Goal: Task Accomplishment & Management: Use online tool/utility

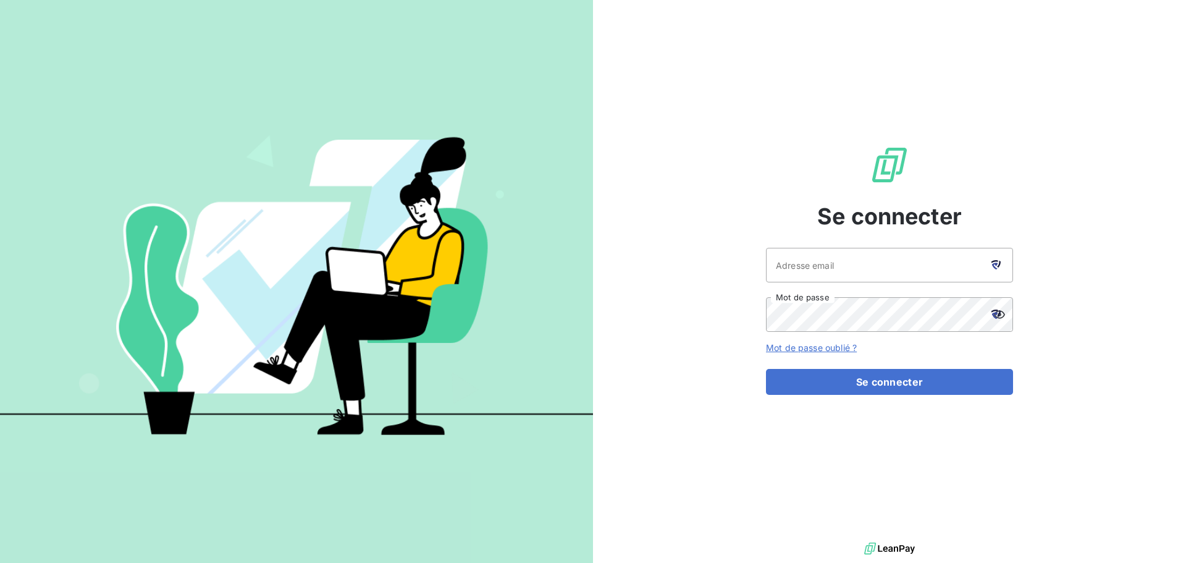
click at [996, 262] on icon at bounding box center [996, 264] width 9 height 9
type input "[EMAIL_ADDRESS][DOMAIN_NAME]"
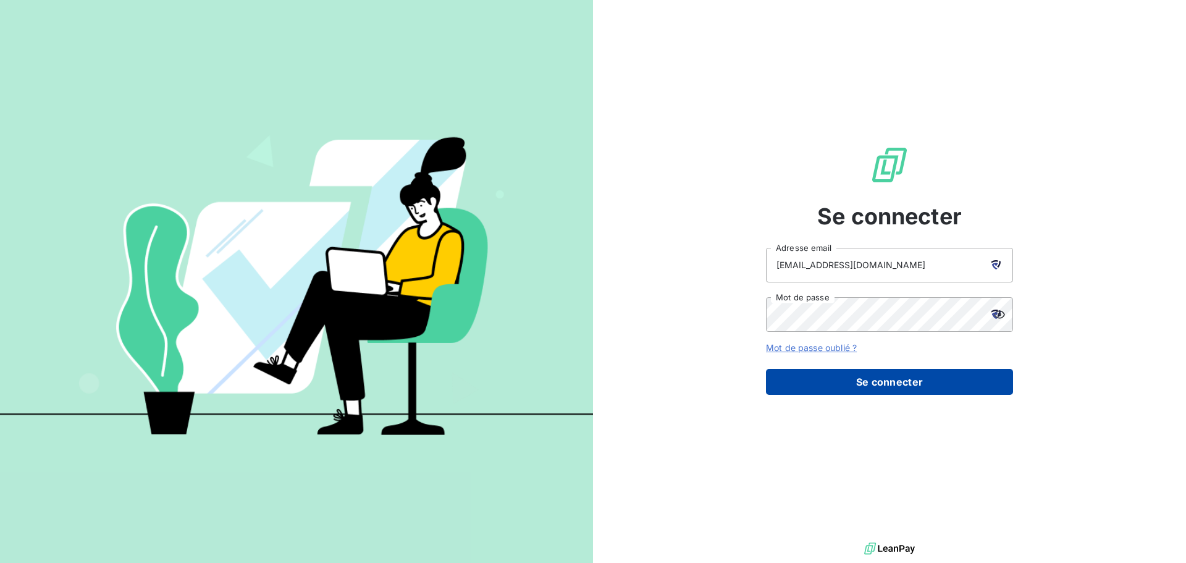
click at [858, 377] on button "Se connecter" at bounding box center [889, 382] width 247 height 26
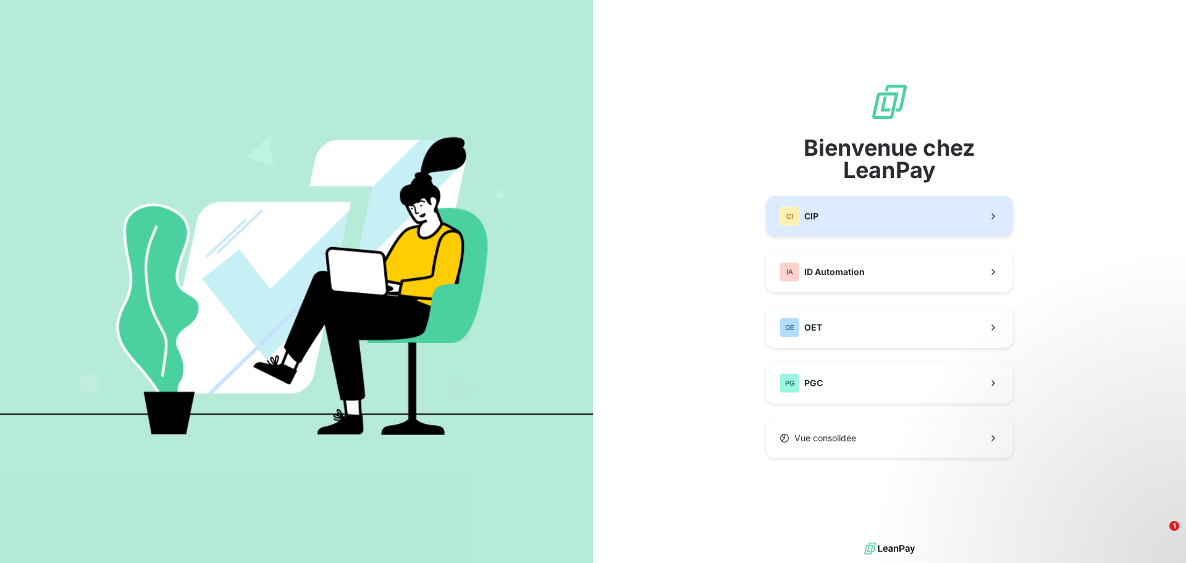
click at [822, 221] on button "CI CIP" at bounding box center [889, 216] width 247 height 41
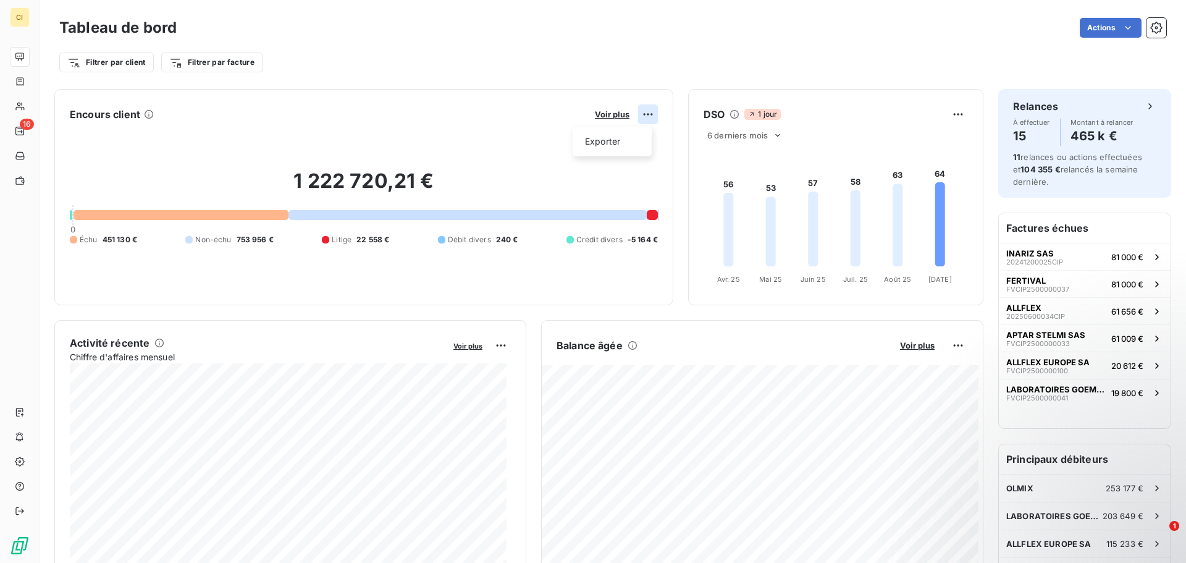
click at [643, 115] on html "CI 16 Tableau de bord Actions Filtrer par client Filtrer par facture Encours cl…" at bounding box center [593, 281] width 1186 height 563
click at [605, 115] on html "CI 16 Tableau de bord Actions Filtrer par client Filtrer par facture Encours cl…" at bounding box center [593, 281] width 1186 height 563
click at [416, 42] on html "CI 16 Tableau de bord Actions Exporter le tableau de bord Filtrer par client Fi…" at bounding box center [593, 281] width 1186 height 563
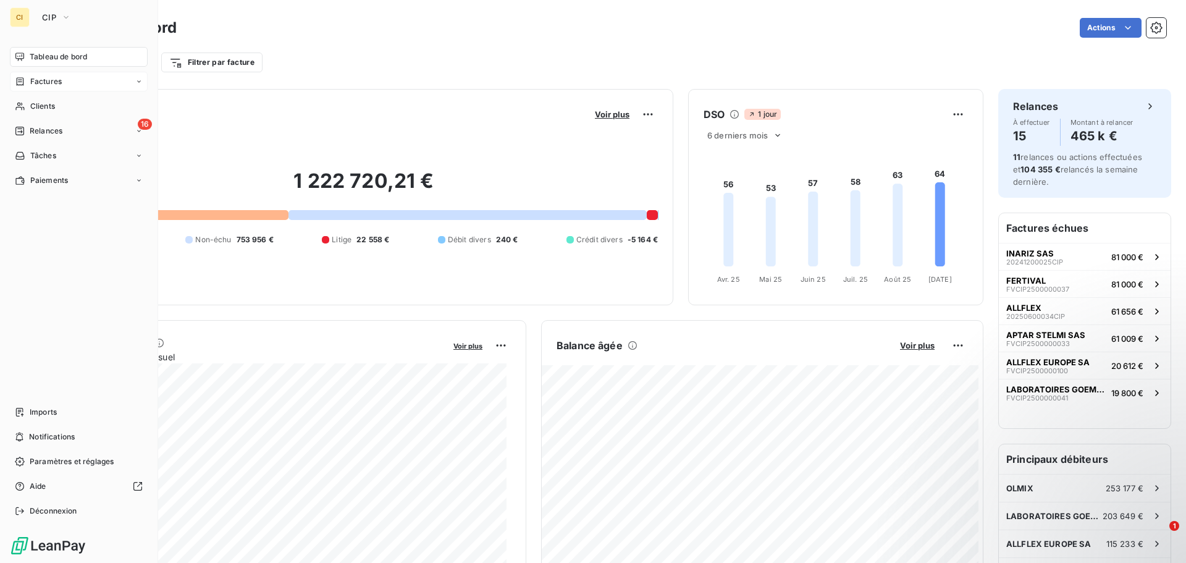
click at [42, 80] on span "Factures" at bounding box center [46, 81] width 32 height 11
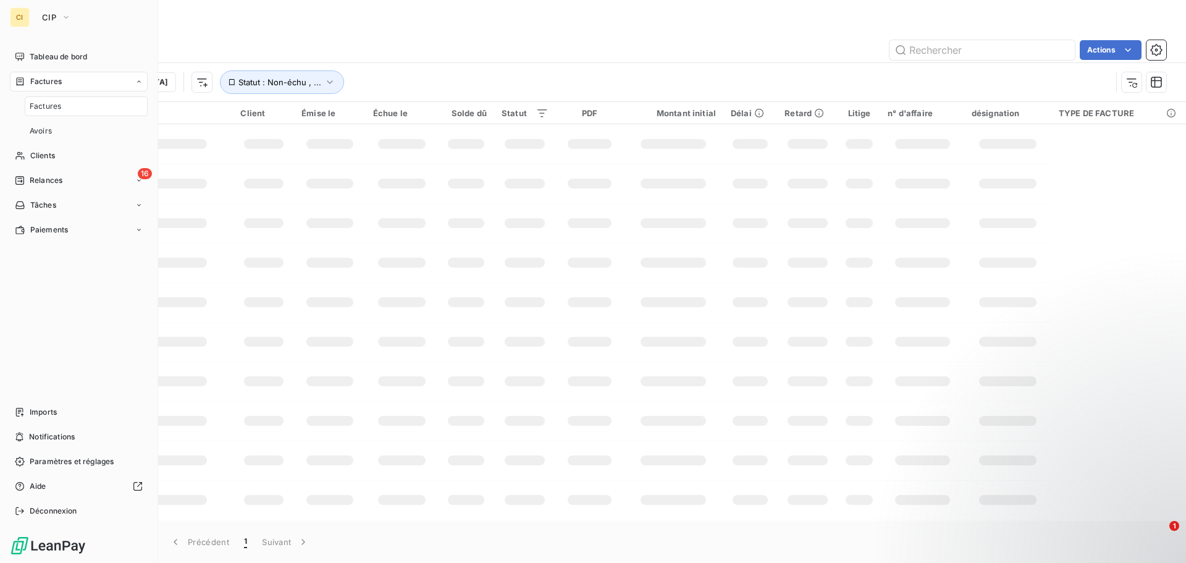
click at [54, 106] on span "Factures" at bounding box center [46, 106] width 32 height 11
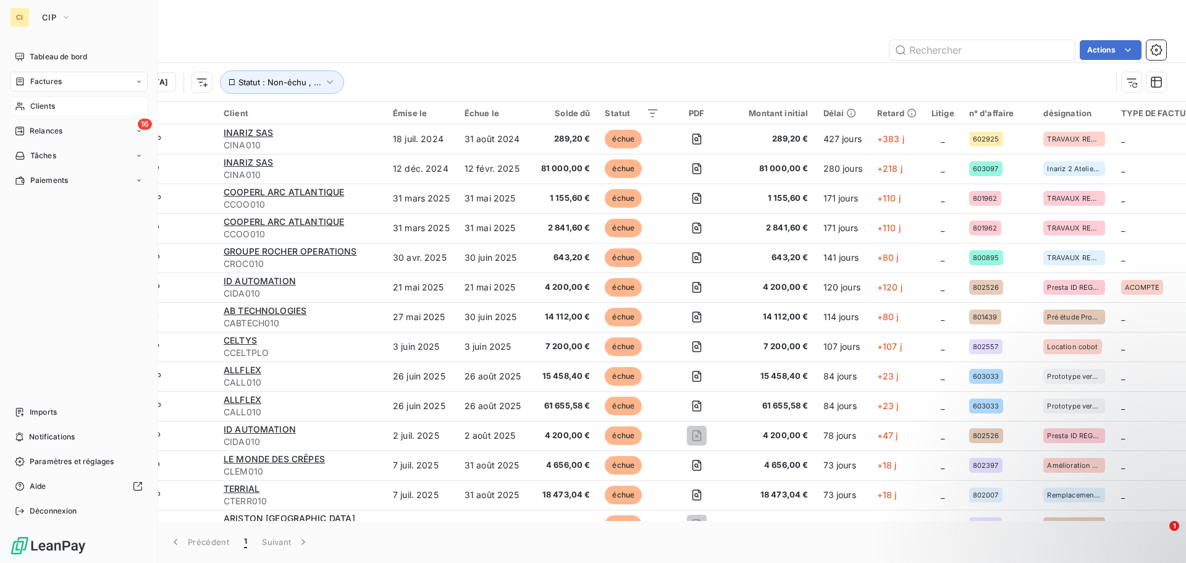
click at [53, 104] on span "Clients" at bounding box center [42, 106] width 25 height 11
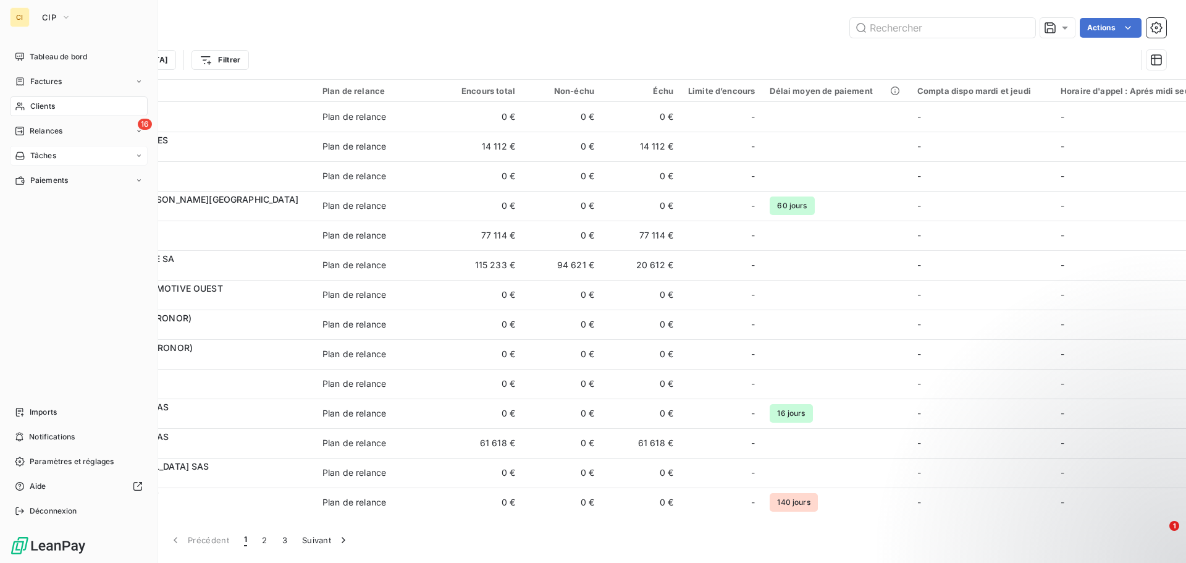
click at [49, 158] on span "Tâches" at bounding box center [43, 155] width 26 height 11
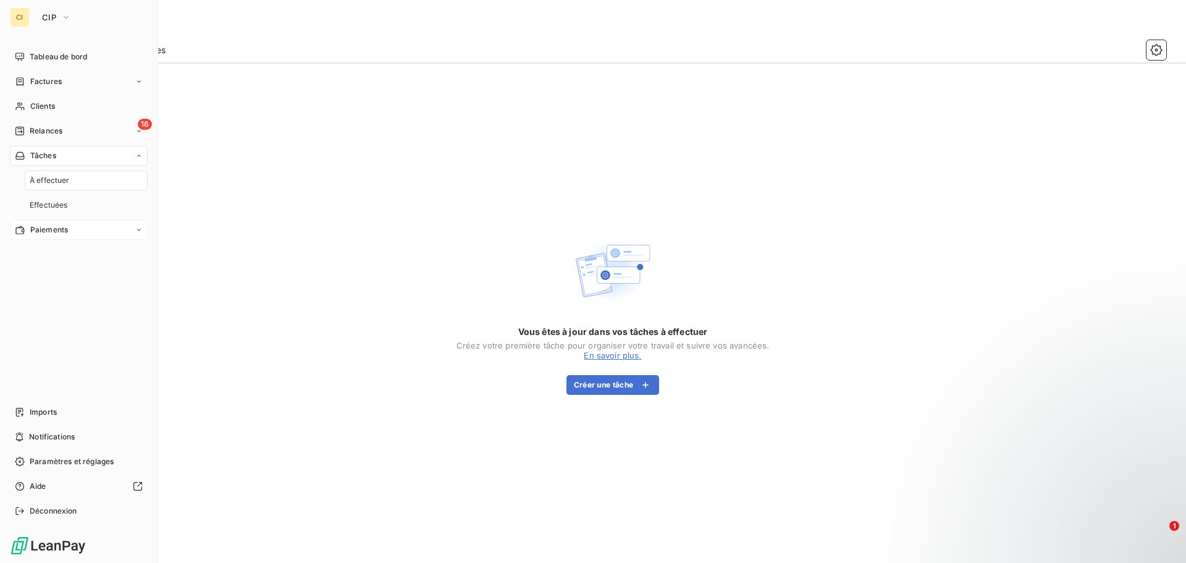
click at [62, 229] on span "Paiements" at bounding box center [49, 229] width 38 height 11
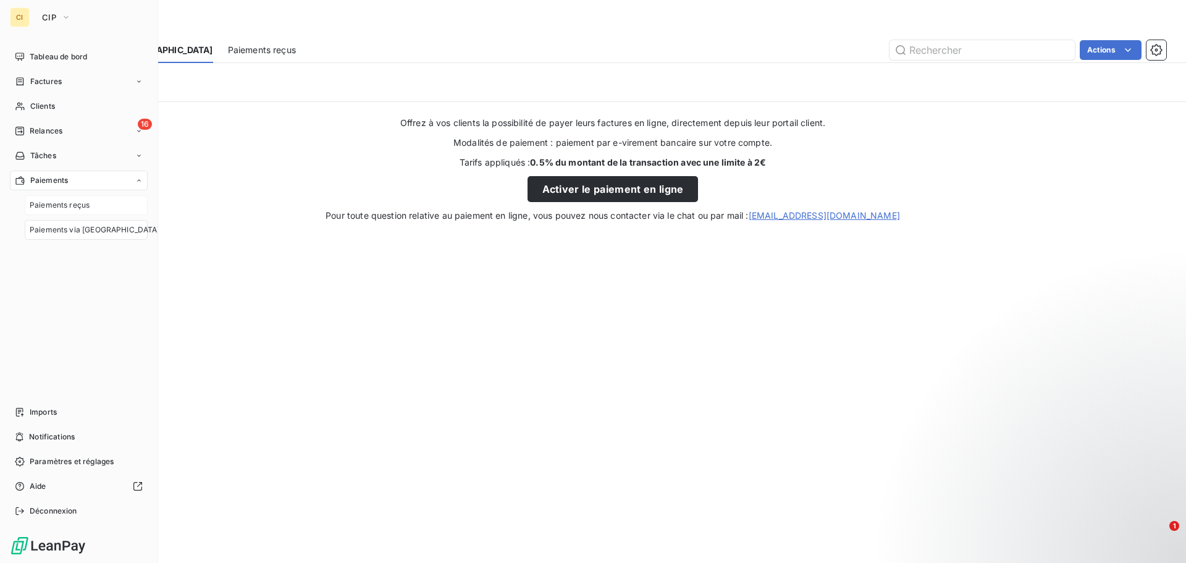
click at [80, 202] on span "Paiements reçus" at bounding box center [60, 205] width 60 height 11
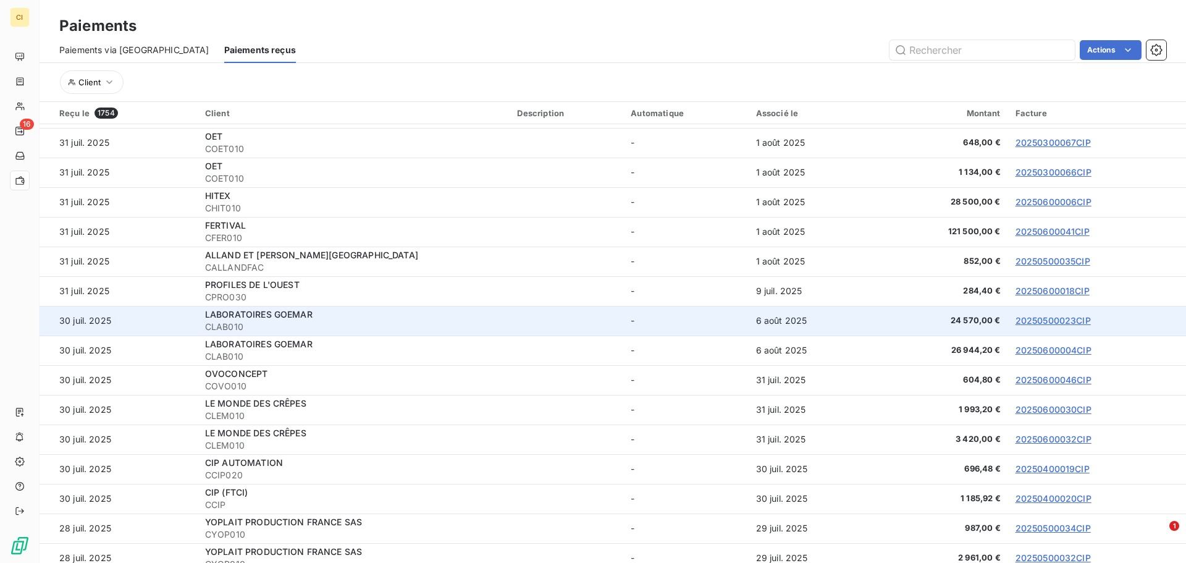
scroll to position [2286, 0]
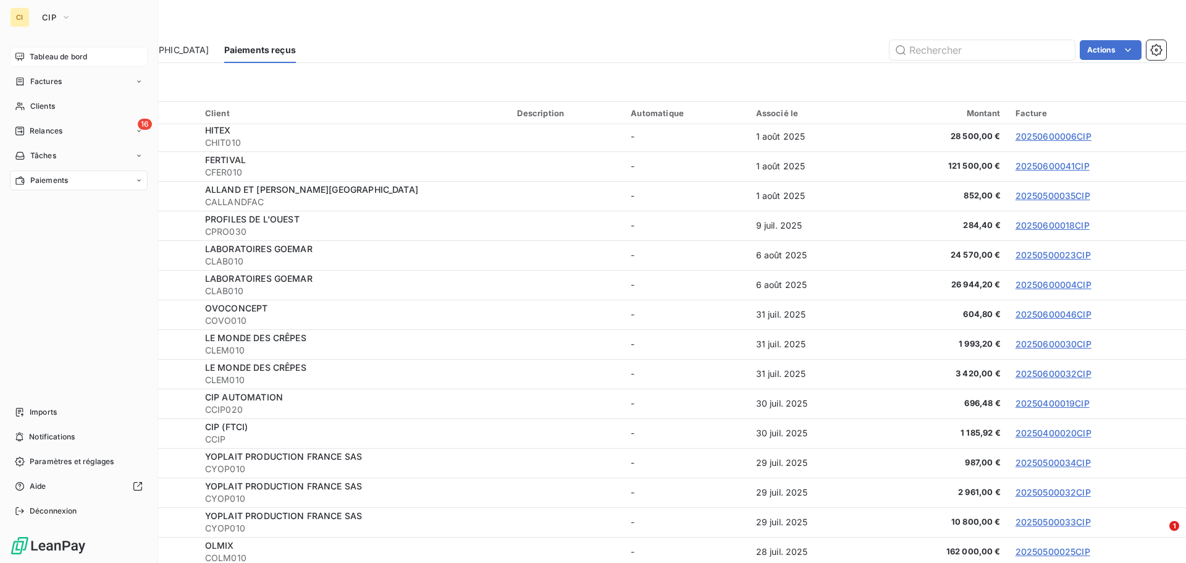
click at [75, 57] on span "Tableau de bord" at bounding box center [58, 56] width 57 height 11
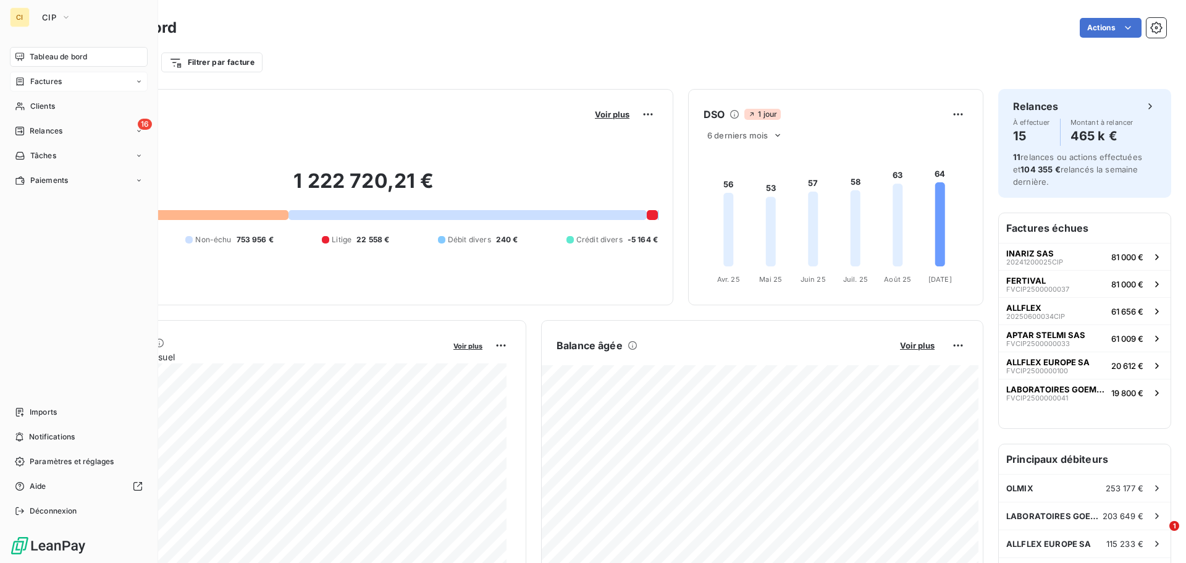
click at [56, 79] on span "Factures" at bounding box center [46, 81] width 32 height 11
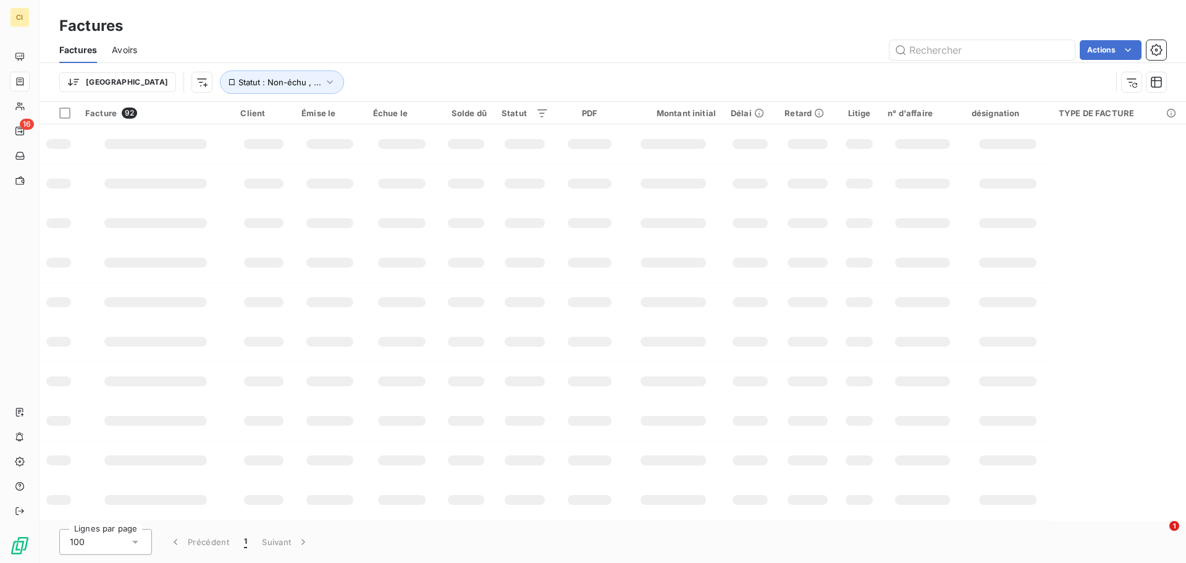
click at [521, 49] on div "Actions" at bounding box center [659, 50] width 1014 height 20
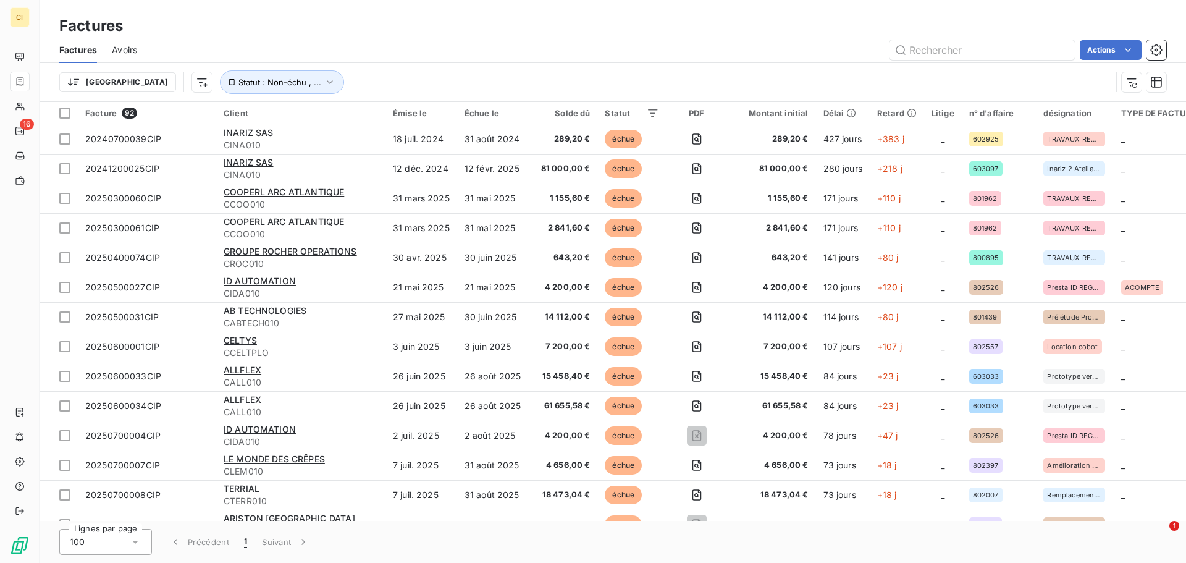
click at [383, 22] on div "Factures" at bounding box center [613, 26] width 1147 height 22
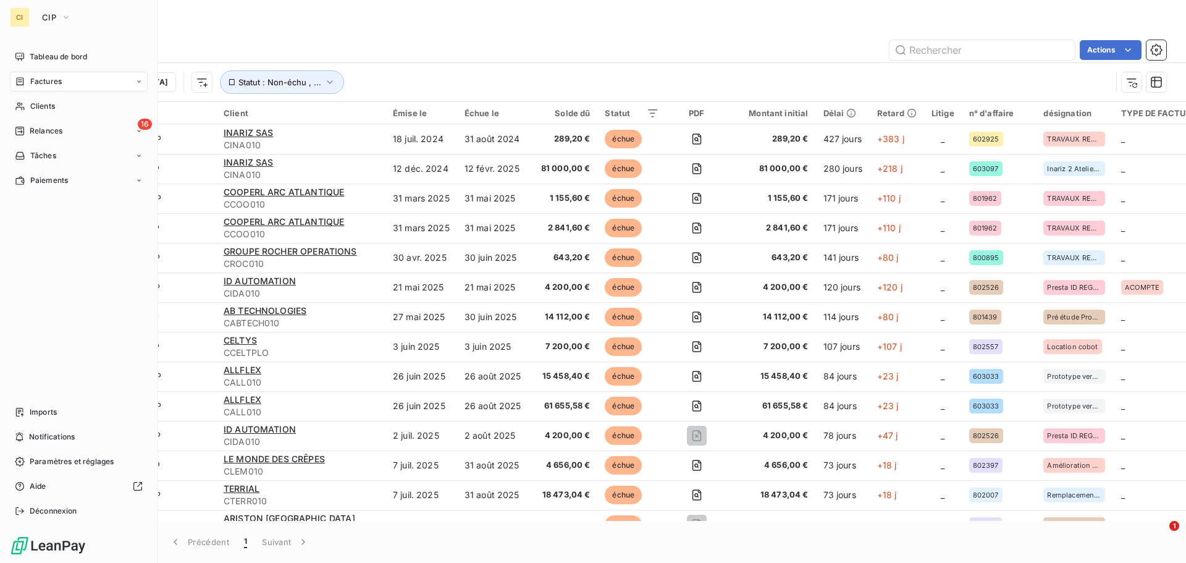
click at [60, 78] on span "Factures" at bounding box center [46, 81] width 32 height 11
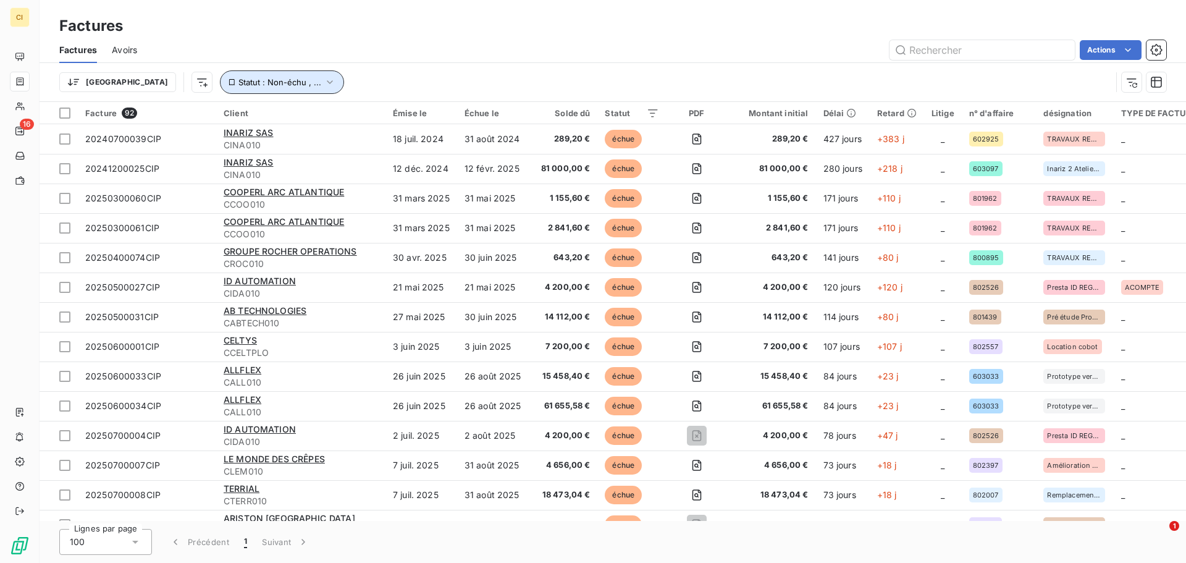
click at [324, 78] on icon "button" at bounding box center [330, 82] width 12 height 12
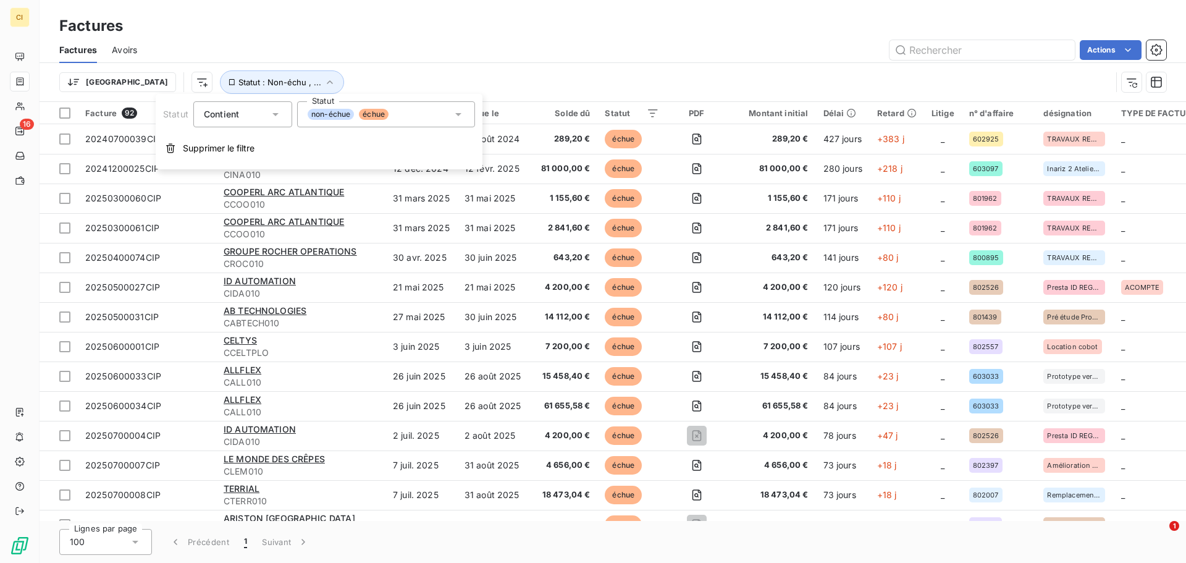
click at [281, 116] on div "Contient is" at bounding box center [242, 114] width 99 height 26
click at [279, 112] on icon at bounding box center [275, 114] width 12 height 12
click at [219, 148] on span "Supprimer le filtre" at bounding box center [219, 148] width 72 height 12
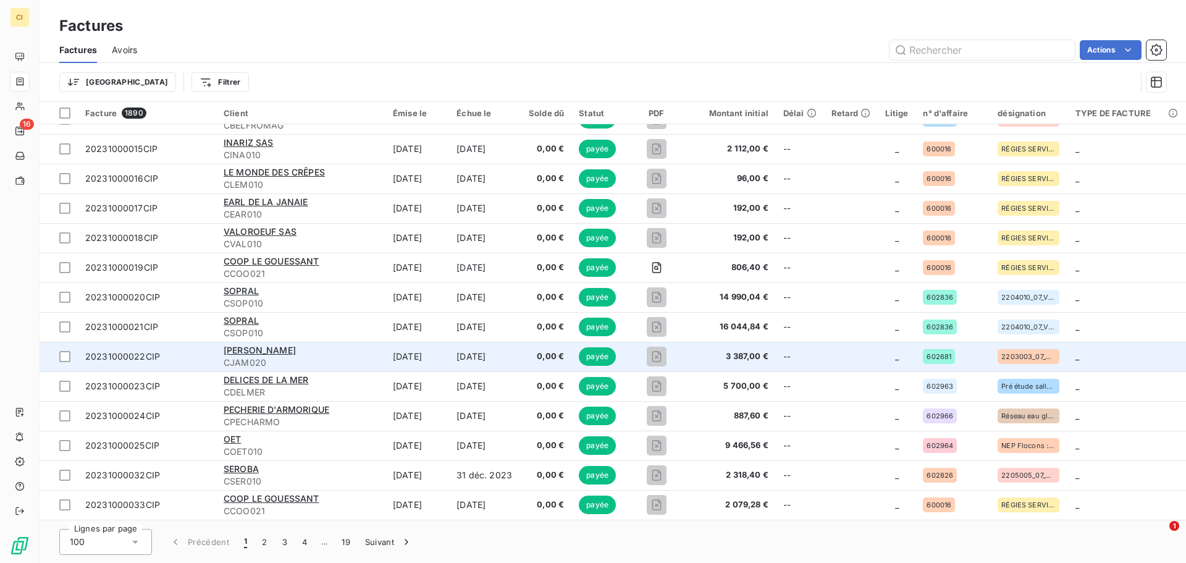
scroll to position [618, 0]
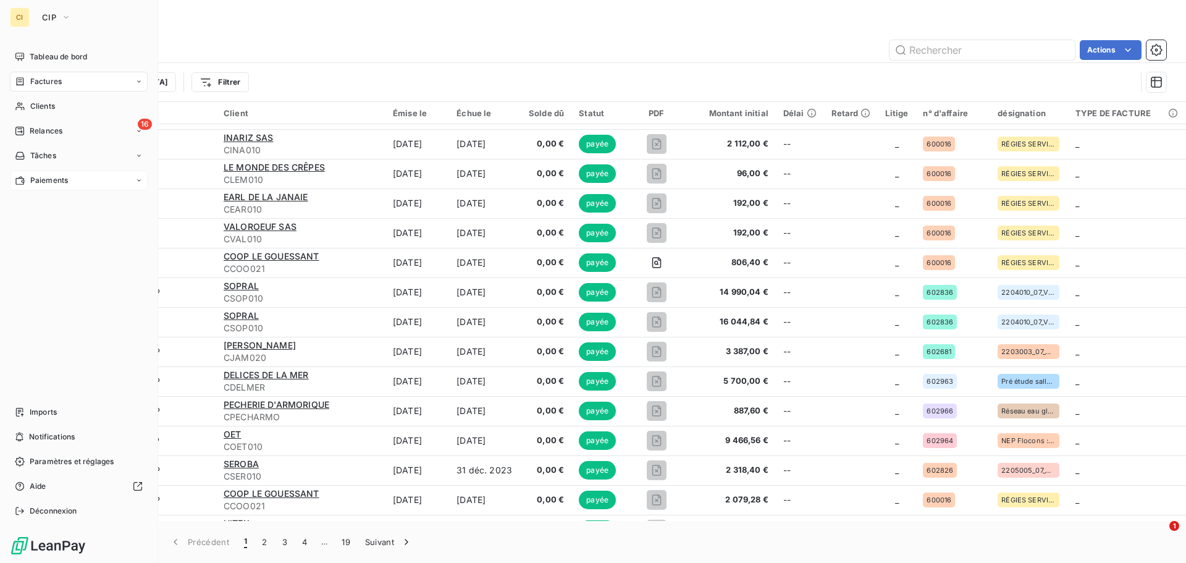
click at [51, 183] on span "Paiements" at bounding box center [49, 180] width 38 height 11
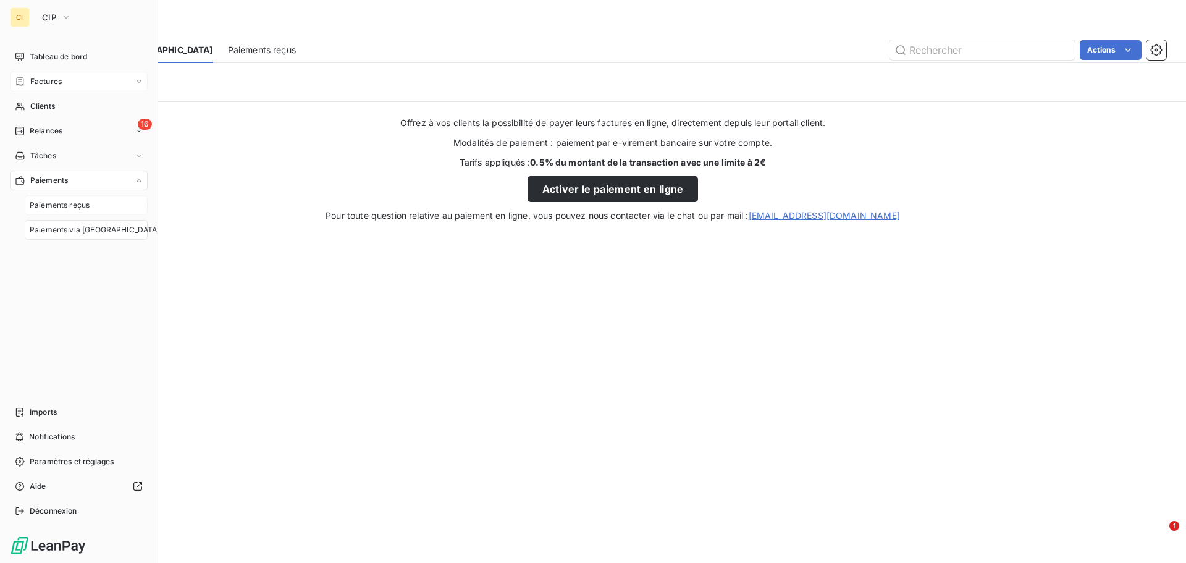
click at [78, 208] on span "Paiements reçus" at bounding box center [60, 205] width 60 height 11
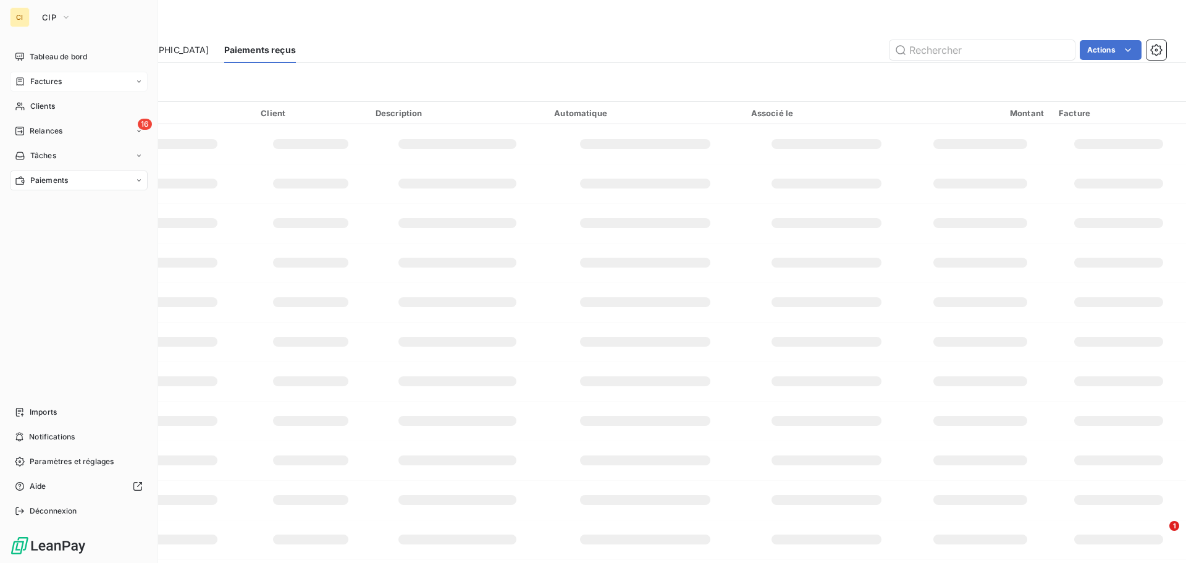
click at [79, 206] on div "Tableau de bord Factures Clients 16 Relances Tâches Paiements Imports Notificat…" at bounding box center [79, 284] width 138 height 474
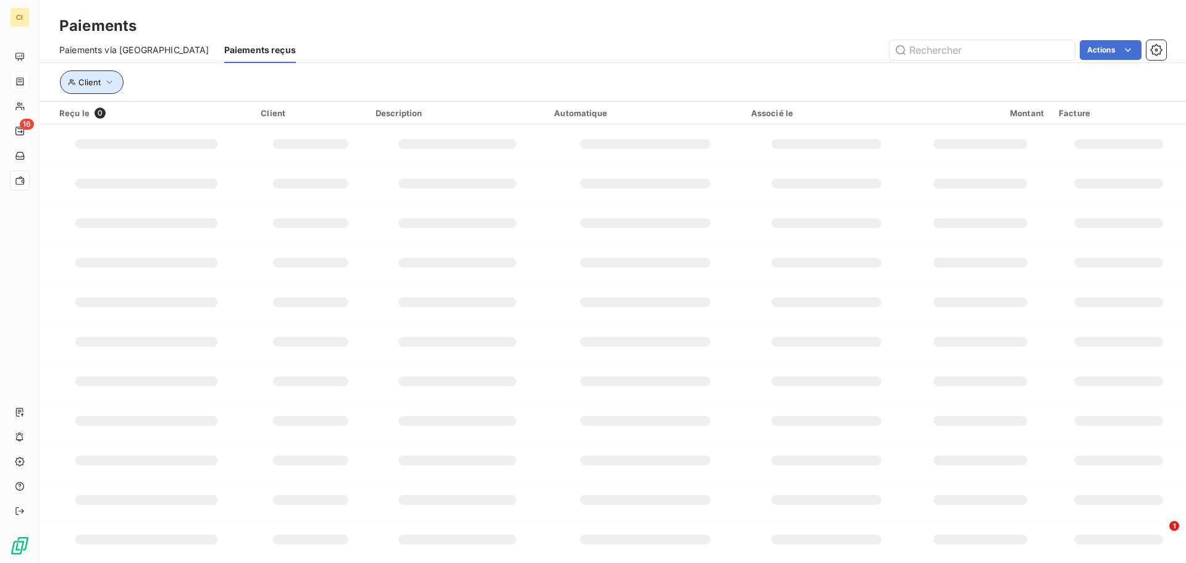
click at [109, 82] on icon "button" at bounding box center [109, 82] width 12 height 12
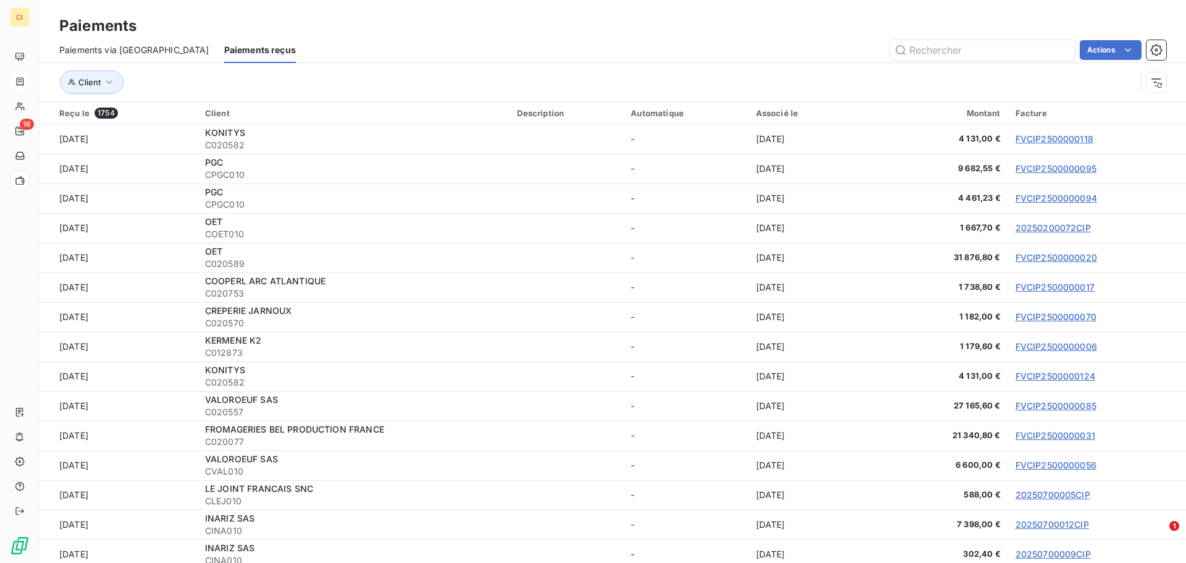
click at [581, 31] on div "Paiements" at bounding box center [613, 26] width 1147 height 22
click at [1160, 85] on html "CI 16 Paiements Paiements via le Portail Paiements reçus Actions Exporter les p…" at bounding box center [593, 281] width 1186 height 563
click at [1160, 85] on icon "button" at bounding box center [1156, 82] width 12 height 12
click at [102, 112] on span "1754" at bounding box center [106, 112] width 23 height 11
click at [112, 78] on icon "button" at bounding box center [109, 82] width 12 height 12
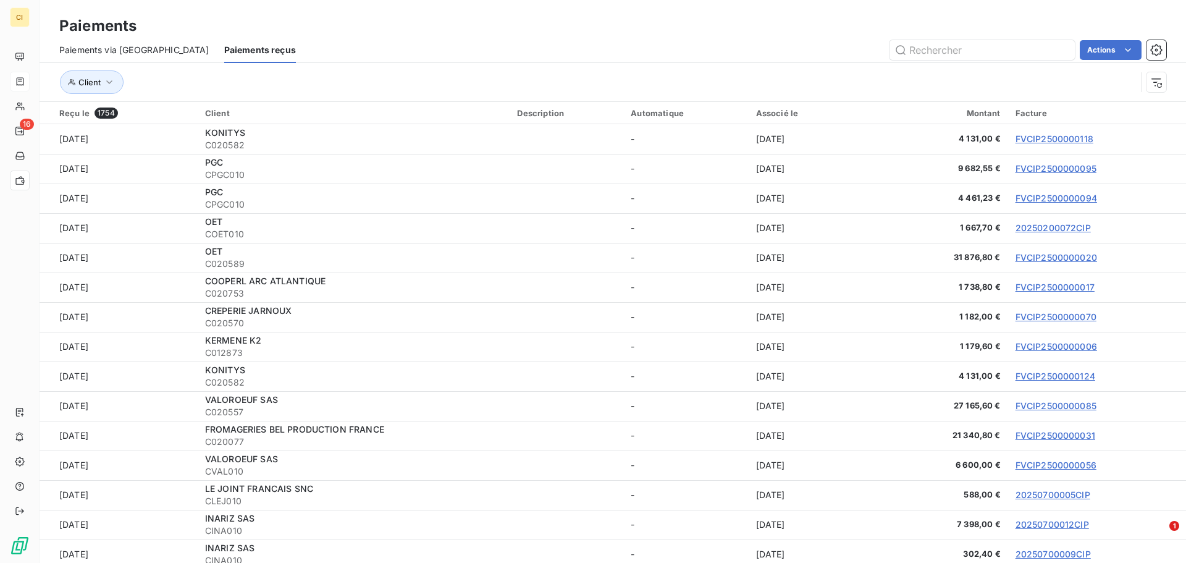
click at [465, 32] on div "Paiements" at bounding box center [613, 26] width 1147 height 22
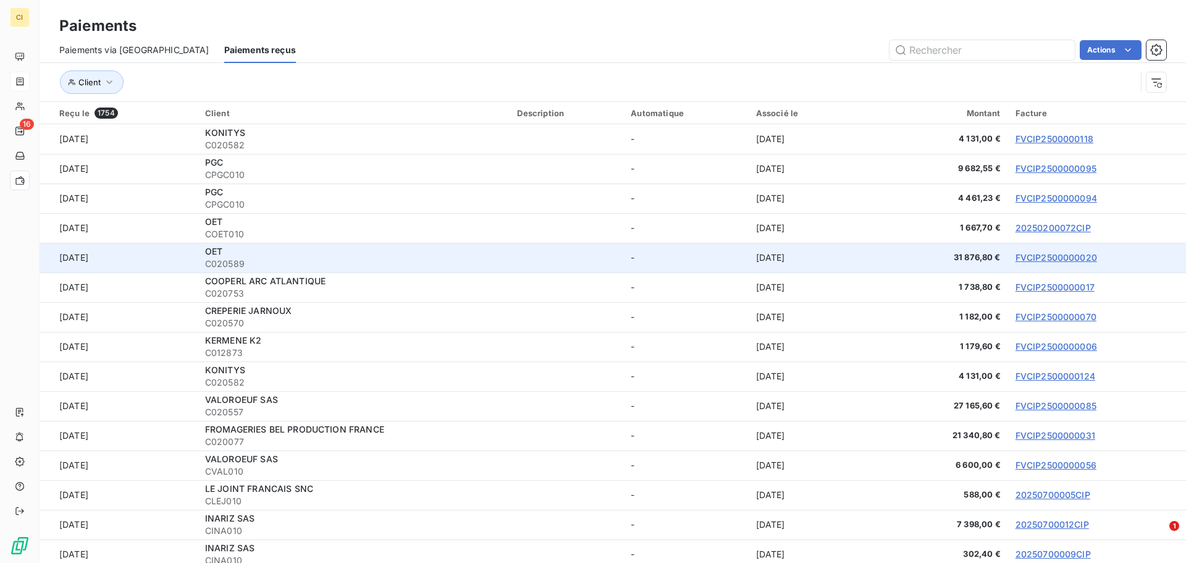
click at [1050, 257] on link "FVCIP2500000020" at bounding box center [1057, 257] width 82 height 11
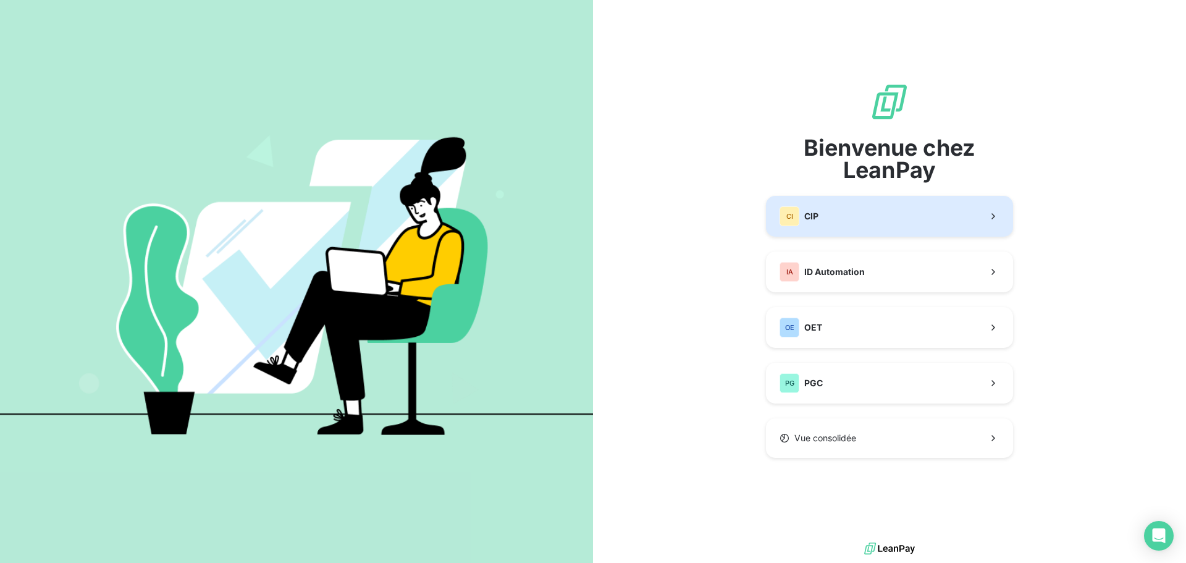
click at [967, 214] on button "CI CIP" at bounding box center [889, 216] width 247 height 41
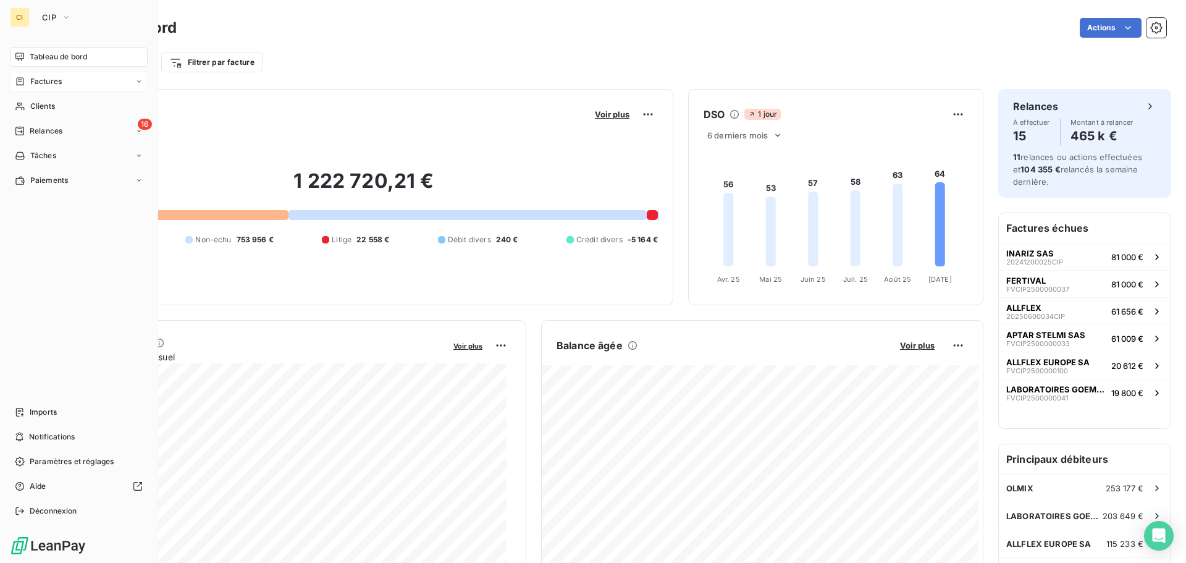
click at [67, 82] on div "Factures" at bounding box center [79, 82] width 138 height 20
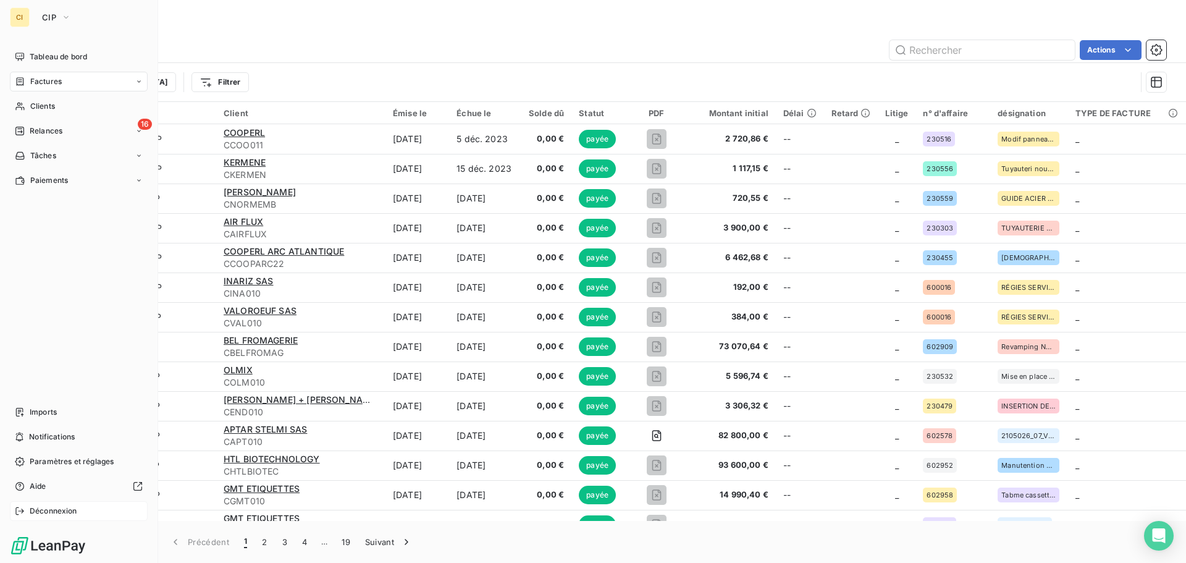
click at [69, 512] on span "Déconnexion" at bounding box center [54, 510] width 48 height 11
